Goal: Use online tool/utility: Utilize a website feature to perform a specific function

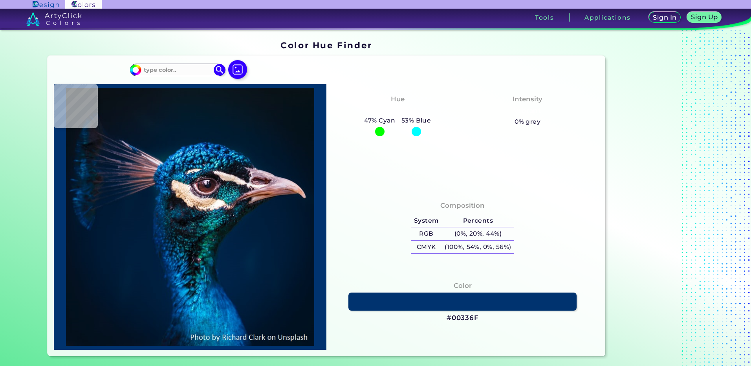
click at [233, 71] on img at bounding box center [237, 69] width 19 height 19
click at [0, 0] on input "file" at bounding box center [0, 0] width 0 height 0
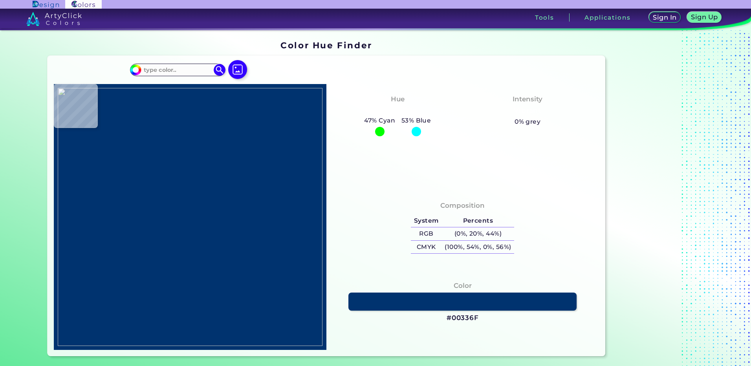
type input "#000000"
type input "#cbd7d6"
type input "#CBD7D6"
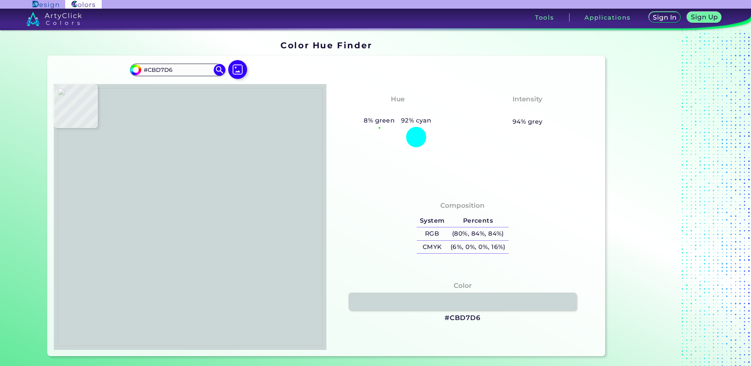
type input "#90a09b"
type input "#90A09B"
type input "#b2bdbc"
type input "#B2BDBC"
type input "#c9d8d6"
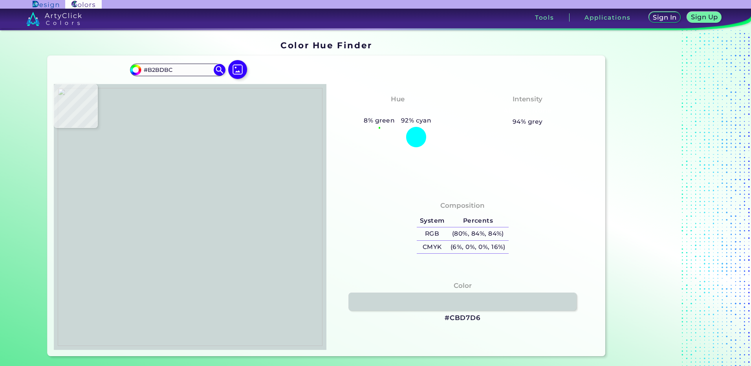
type input "#C9D8D6"
type input "#cbd7d6"
type input "#CBD7D6"
type input "#c9d8d6"
type input "#C9D8D6"
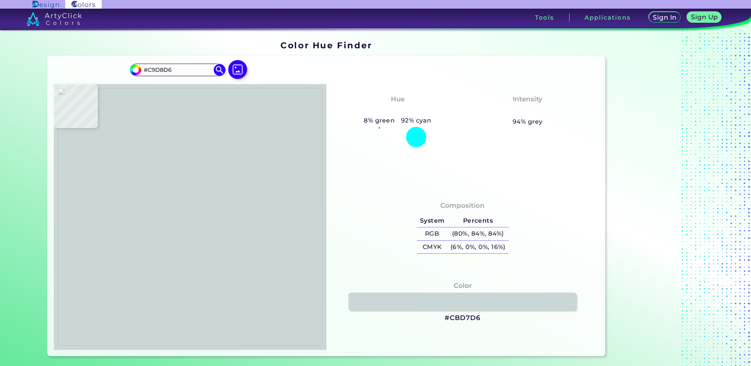
type input "#c9d8d4"
type input "#C9D8D4"
type input "#cbd7d6"
type input "#CBD7D6"
type input "#8ea19a"
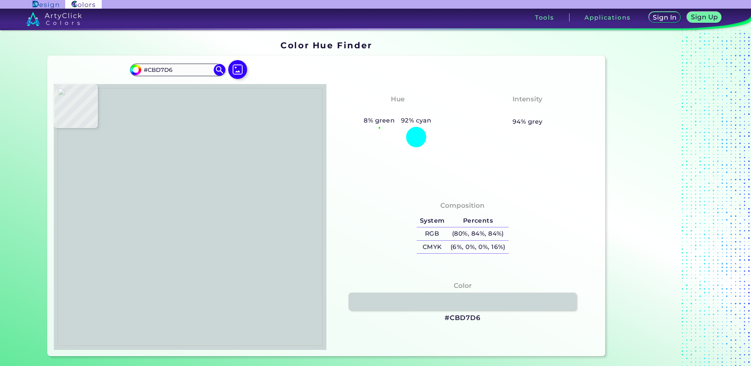
type input "#8EA19A"
type input "#b2bdbc"
type input "#B2BDBC"
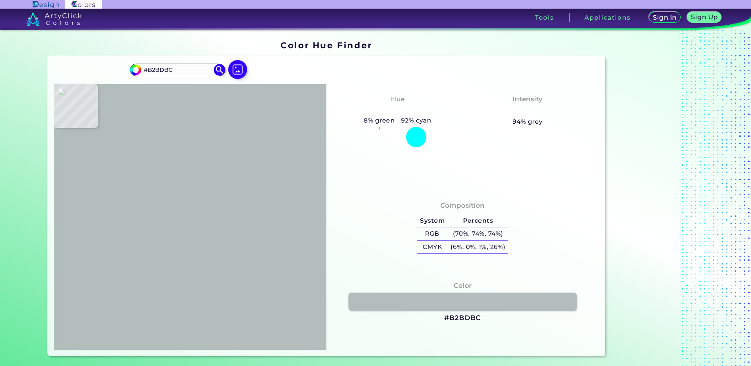
click at [212, 216] on img at bounding box center [190, 217] width 265 height 258
click at [467, 321] on h3 "#B2BDBC" at bounding box center [462, 317] width 37 height 9
click at [159, 236] on img at bounding box center [190, 217] width 265 height 258
type input "#cbd7d6"
type input "#CBD7D6"
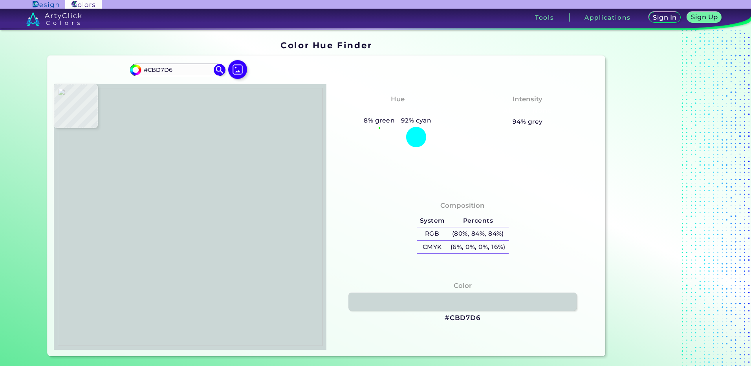
click at [152, 255] on img at bounding box center [190, 217] width 265 height 258
click at [451, 315] on h3 "#CBD7D6" at bounding box center [463, 317] width 36 height 9
click at [177, 199] on img at bounding box center [190, 217] width 265 height 258
type input "#cad6d5"
type input "#CAD6D5"
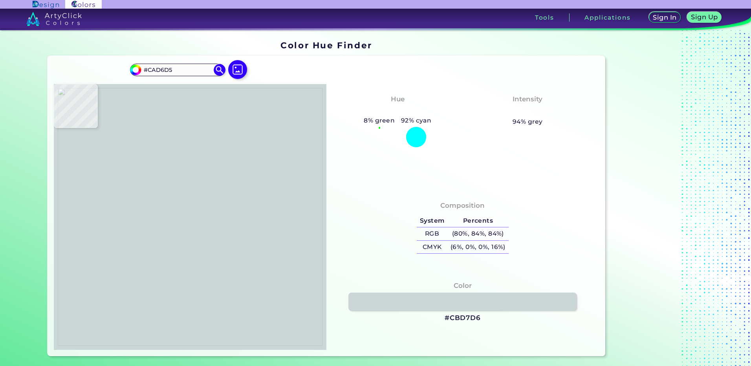
type input "#cbd7d6"
type input "#CBD7D6"
type input "#b6c5c0"
type input "#B6C5C0"
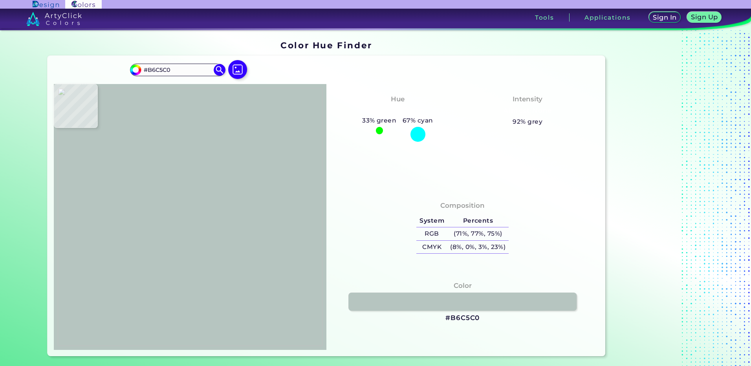
type input "#6b7e76"
type input "#6B7E76"
type input "#4b6359"
type input "#4B6359"
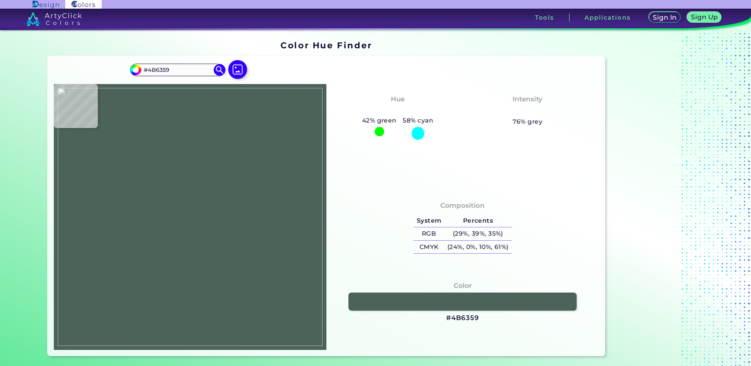
click at [181, 189] on img at bounding box center [190, 217] width 265 height 258
click at [467, 319] on h3 "#4B6359" at bounding box center [462, 317] width 33 height 9
click at [187, 211] on img at bounding box center [190, 217] width 265 height 258
type input "#cbd7d6"
type input "#CBD7D6"
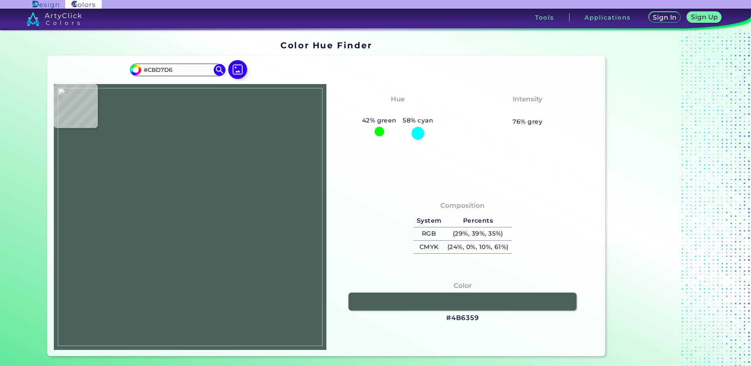
type input "#5c6f69"
type input "#5C6F69"
type input "#b2bdbb"
type input "#B2BDBB"
type input "#b2bdbc"
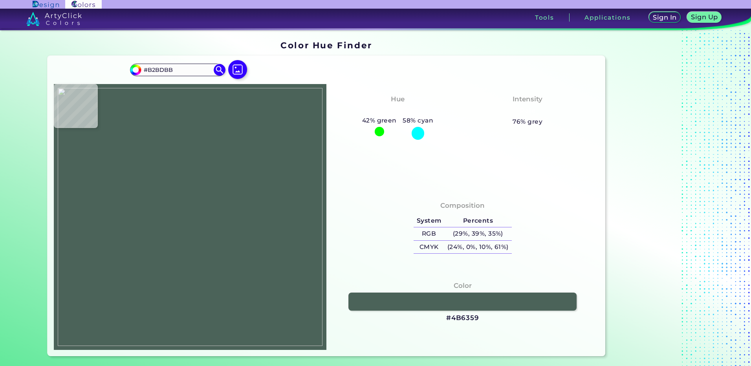
type input "#B2BDBC"
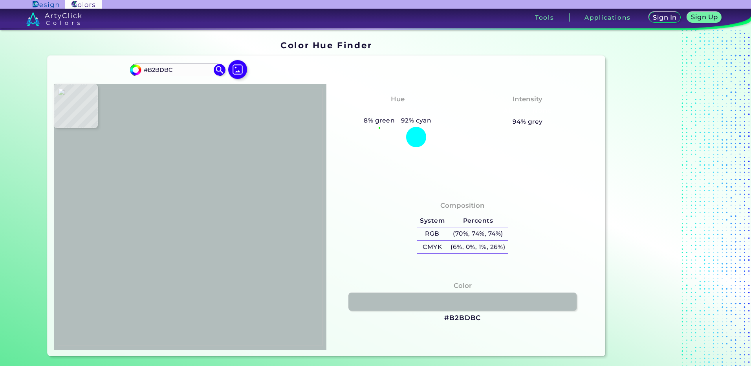
click at [170, 217] on img at bounding box center [190, 217] width 265 height 258
click at [454, 316] on h3 "#B2BDBC" at bounding box center [462, 317] width 37 height 9
